Goal: Task Accomplishment & Management: Use online tool/utility

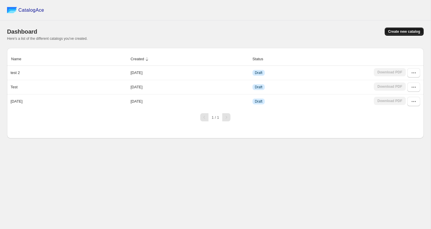
click at [389, 28] on button "Create new catalog" at bounding box center [403, 32] width 39 height 8
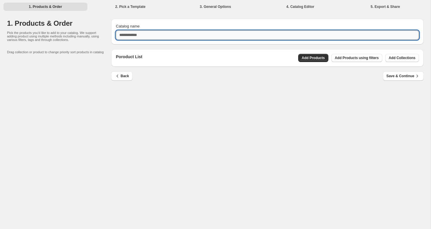
click at [163, 33] on input "Catalog name" at bounding box center [267, 34] width 303 height 9
type input "****"
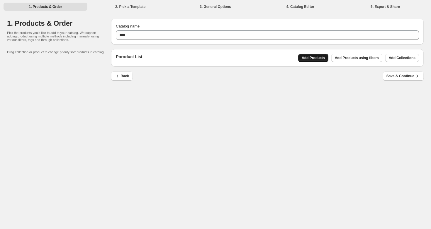
click at [312, 57] on span "Add Products" at bounding box center [313, 58] width 23 height 5
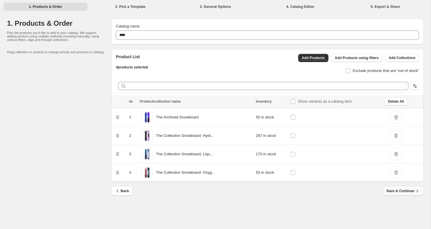
click at [390, 190] on span "Save & Continue" at bounding box center [403, 191] width 34 height 6
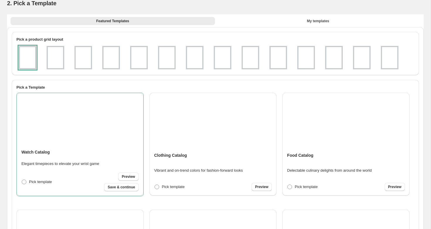
scroll to position [20, 0]
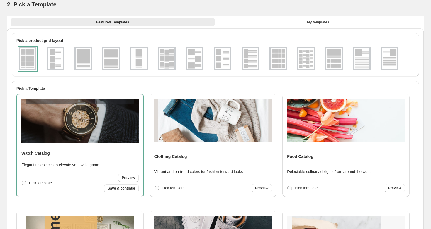
click at [117, 58] on img at bounding box center [110, 58] width 15 height 21
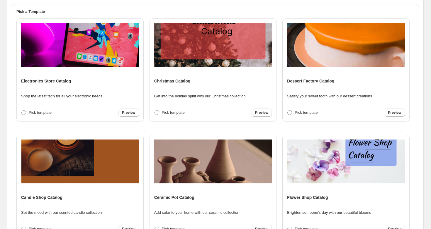
scroll to position [155, 0]
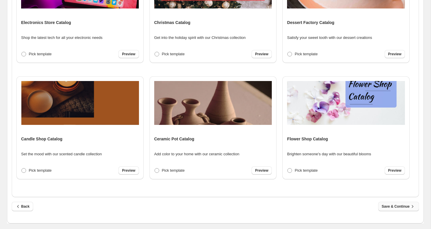
click at [395, 208] on span "Save & Continue" at bounding box center [399, 207] width 34 height 6
select select "**********"
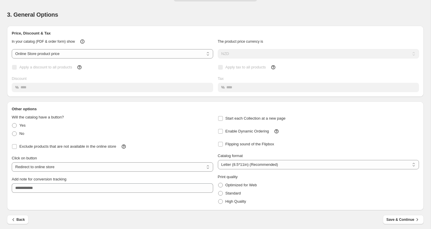
scroll to position [0, 0]
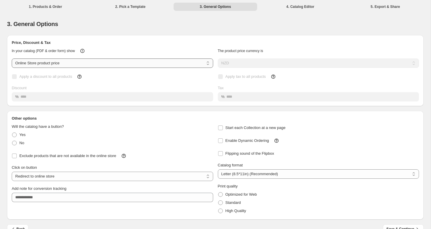
click at [80, 60] on select "**********" at bounding box center [112, 63] width 201 height 9
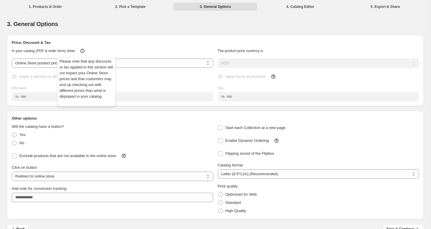
click at [85, 51] on icon at bounding box center [82, 51] width 6 height 6
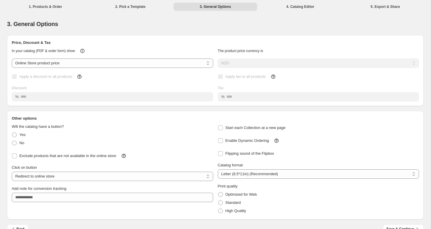
click at [146, 42] on h2 "Price, Discount & Tax" at bounding box center [215, 43] width 407 height 6
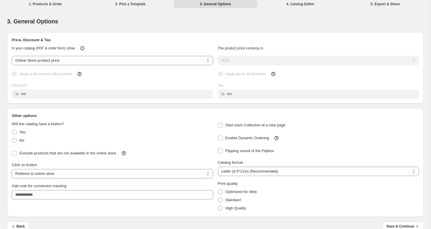
scroll to position [12, 0]
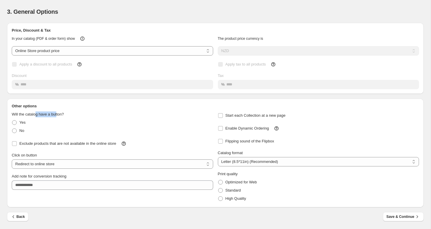
drag, startPoint x: 45, startPoint y: 114, endPoint x: 61, endPoint y: 115, distance: 16.4
click at [60, 114] on span "Will the catalog have a button?" at bounding box center [38, 114] width 52 height 4
click at [16, 129] on span at bounding box center [14, 130] width 5 height 5
select select "**********"
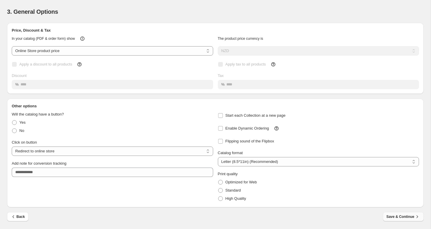
click at [391, 215] on div "Back Save & Continue" at bounding box center [212, 215] width 421 height 14
click at [391, 215] on span "Save & Continue" at bounding box center [403, 217] width 34 height 6
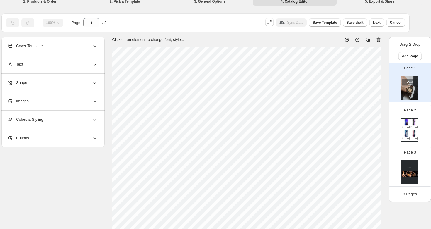
scroll to position [0, 6]
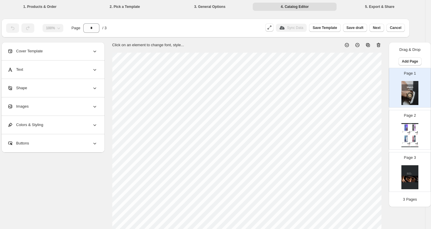
click at [405, 134] on div "Watch Catalog The Archived Snowboard Stock Quantity: 50 SKU: Weight: 0 Tags: Ar…" at bounding box center [409, 135] width 17 height 24
type input "*"
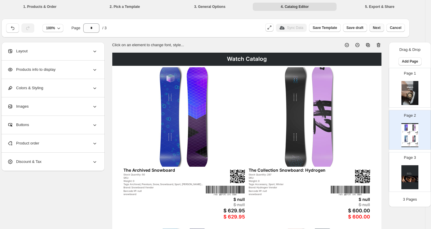
click at [379, 29] on span "Next" at bounding box center [377, 27] width 8 height 5
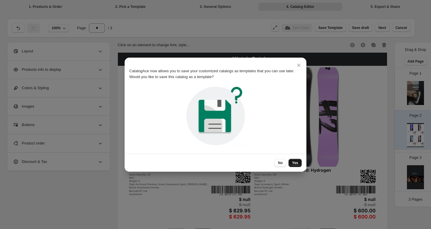
click at [296, 161] on span "Yes" at bounding box center [295, 163] width 6 height 5
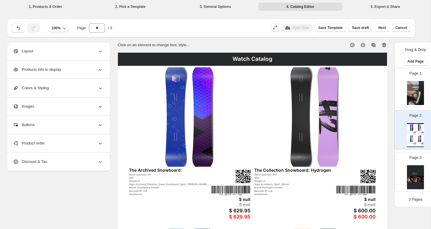
scroll to position [3, 0]
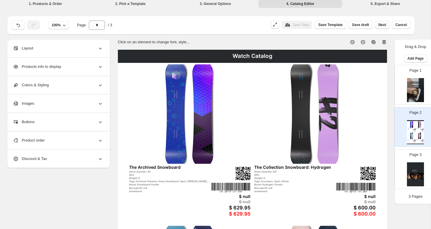
click at [384, 24] on span "Next" at bounding box center [382, 25] width 8 height 5
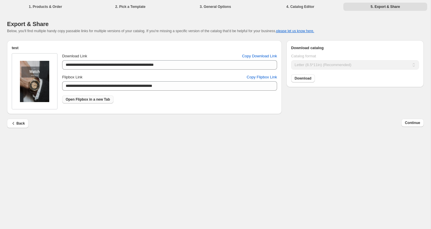
click at [102, 100] on span "Open Flipbox in a new Tab" at bounding box center [88, 99] width 44 height 5
